Goal: Transaction & Acquisition: Subscribe to service/newsletter

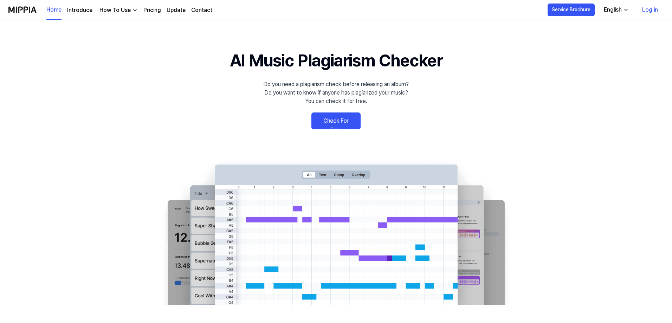
click at [654, 12] on link "Log in" at bounding box center [649, 10] width 27 height 20
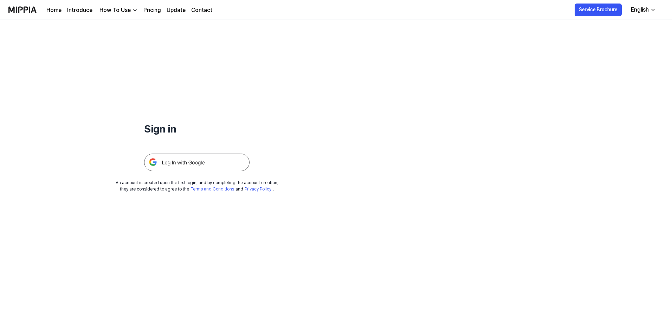
click at [196, 160] on img at bounding box center [196, 162] width 105 height 18
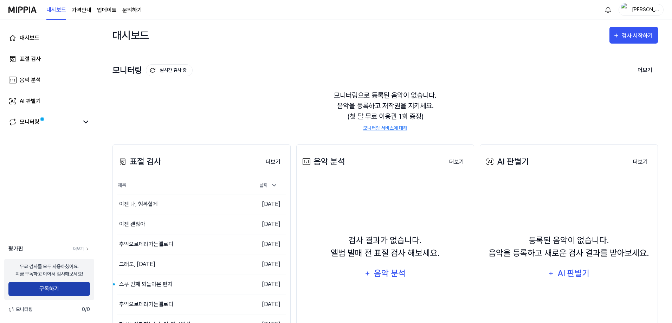
click at [59, 292] on button "구독하기" at bounding box center [48, 289] width 81 height 14
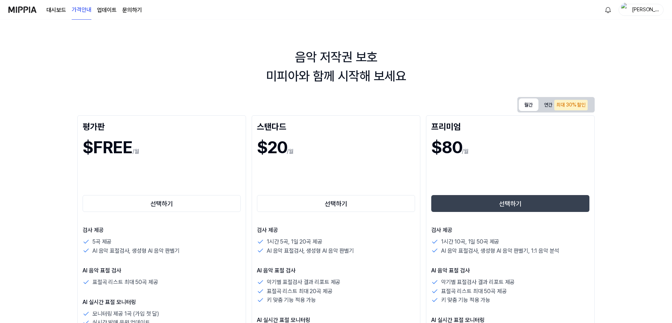
drag, startPoint x: 530, startPoint y: 99, endPoint x: 419, endPoint y: 131, distance: 115.8
click at [530, 102] on button "월간" at bounding box center [528, 104] width 20 height 13
